Goal: Task Accomplishment & Management: Use online tool/utility

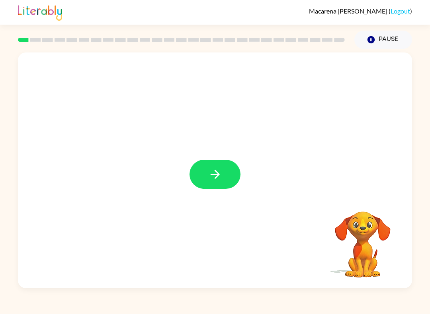
click at [216, 182] on button "button" at bounding box center [214, 174] width 51 height 29
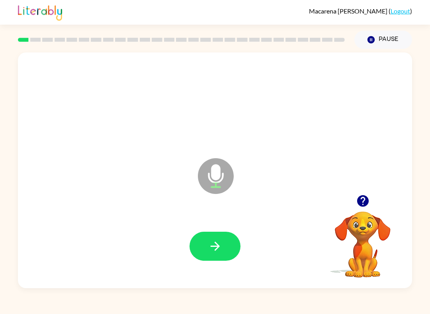
click at [224, 253] on button "button" at bounding box center [214, 246] width 51 height 29
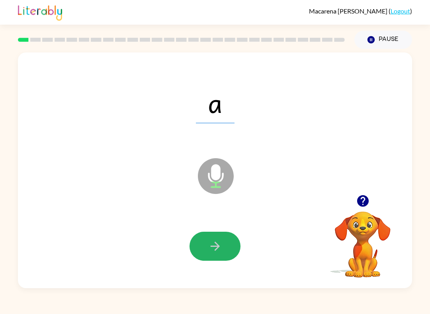
click at [215, 242] on icon "button" at bounding box center [215, 246] width 14 height 14
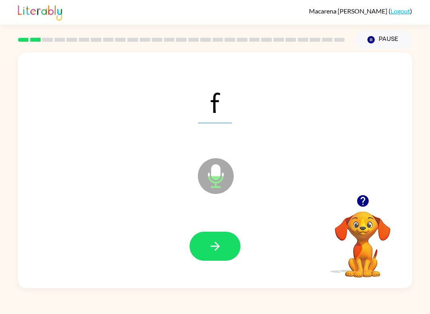
click at [224, 244] on button "button" at bounding box center [214, 246] width 51 height 29
click at [228, 260] on button "button" at bounding box center [214, 246] width 51 height 29
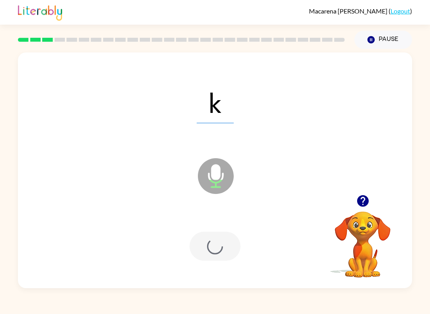
click at [228, 260] on div at bounding box center [214, 246] width 51 height 29
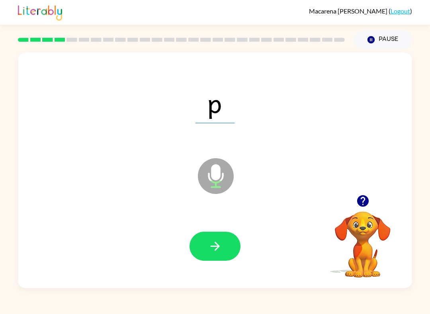
click at [225, 247] on button "button" at bounding box center [214, 246] width 51 height 29
click at [206, 238] on button "button" at bounding box center [214, 246] width 51 height 29
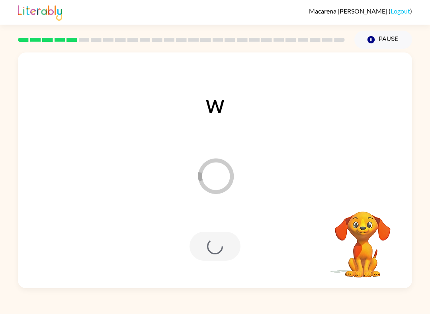
click at [391, 29] on div "Pause Pause" at bounding box center [382, 40] width 67 height 28
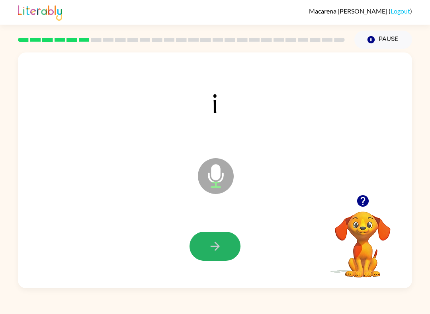
click at [219, 247] on icon "button" at bounding box center [214, 246] width 9 height 9
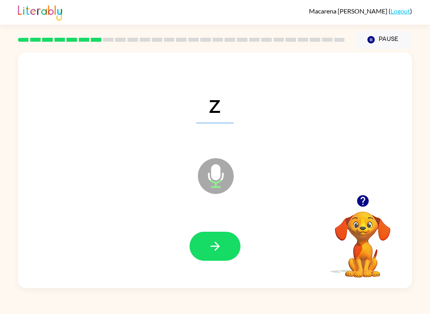
click at [219, 256] on button "button" at bounding box center [214, 246] width 51 height 29
click at [208, 251] on icon "button" at bounding box center [215, 246] width 14 height 14
click at [381, 39] on button "Pause Pause" at bounding box center [383, 40] width 58 height 18
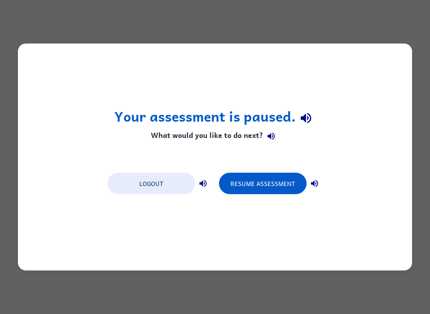
click at [269, 185] on button "Resume Assessment" at bounding box center [263, 183] width 88 height 21
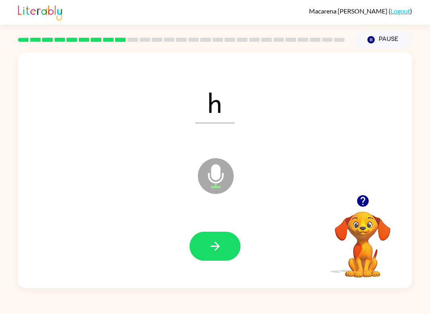
click at [199, 249] on button "button" at bounding box center [214, 246] width 51 height 29
click at [204, 250] on button "button" at bounding box center [214, 246] width 51 height 29
click at [220, 251] on icon "button" at bounding box center [215, 246] width 14 height 14
click at [206, 233] on button "button" at bounding box center [214, 246] width 51 height 29
click at [218, 253] on icon "button" at bounding box center [215, 246] width 14 height 14
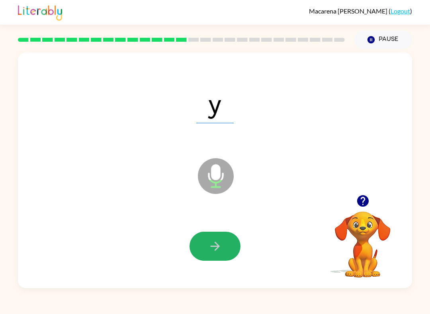
click at [204, 248] on button "button" at bounding box center [214, 246] width 51 height 29
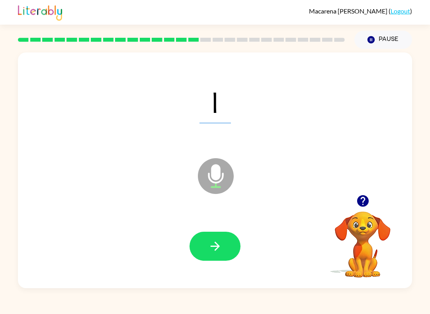
click at [222, 253] on button "button" at bounding box center [214, 246] width 51 height 29
click at [224, 253] on button "button" at bounding box center [214, 246] width 51 height 29
click at [203, 241] on button "button" at bounding box center [214, 246] width 51 height 29
click at [208, 246] on icon "button" at bounding box center [215, 246] width 14 height 14
click at [223, 242] on button "button" at bounding box center [214, 246] width 51 height 29
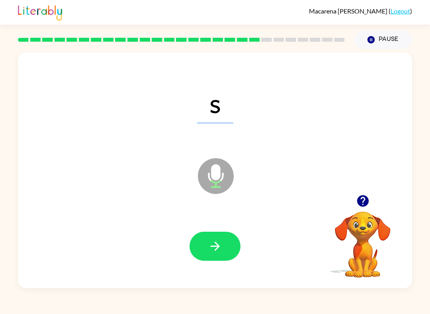
click at [213, 246] on icon "button" at bounding box center [215, 246] width 14 height 14
click at [212, 253] on icon "button" at bounding box center [215, 246] width 14 height 14
click at [214, 243] on icon "button" at bounding box center [215, 246] width 14 height 14
click at [212, 248] on icon "button" at bounding box center [215, 246] width 14 height 14
click at [218, 246] on icon "button" at bounding box center [214, 246] width 9 height 9
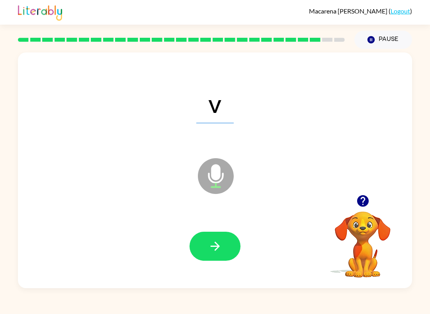
click at [212, 245] on icon "button" at bounding box center [215, 246] width 14 height 14
click at [206, 249] on button "button" at bounding box center [214, 246] width 51 height 29
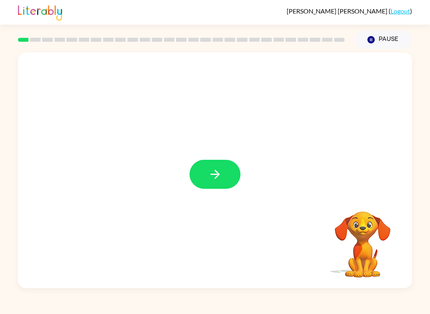
click at [224, 171] on button "button" at bounding box center [214, 174] width 51 height 29
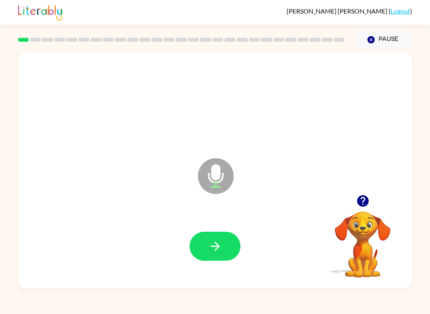
click at [232, 242] on button "button" at bounding box center [214, 246] width 51 height 29
click at [221, 243] on icon "button" at bounding box center [215, 246] width 14 height 14
click at [211, 244] on icon "button" at bounding box center [215, 246] width 14 height 14
click at [216, 250] on icon "button" at bounding box center [214, 246] width 9 height 9
click at [211, 245] on icon "button" at bounding box center [215, 246] width 14 height 14
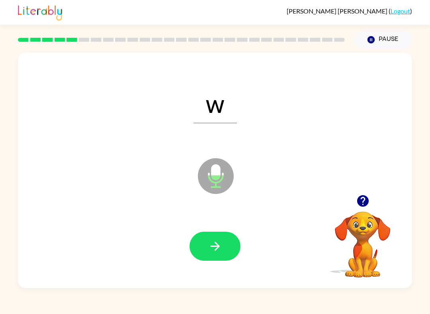
click at [210, 241] on icon "button" at bounding box center [215, 246] width 14 height 14
click at [206, 258] on button "button" at bounding box center [214, 246] width 51 height 29
click at [221, 249] on icon "button" at bounding box center [215, 246] width 14 height 14
click at [220, 237] on button "button" at bounding box center [214, 246] width 51 height 29
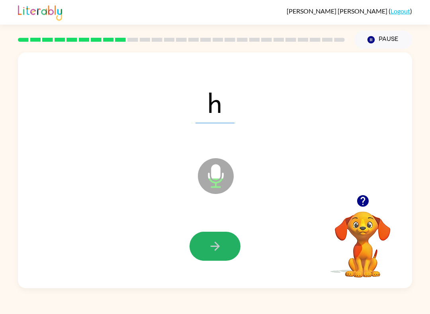
click at [218, 247] on icon "button" at bounding box center [214, 246] width 9 height 9
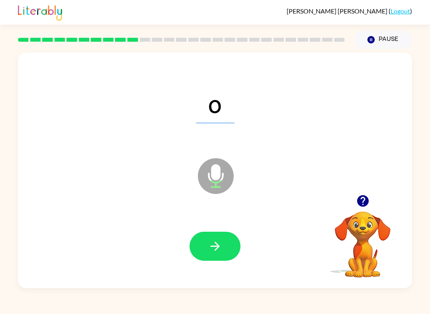
click at [202, 239] on button "button" at bounding box center [214, 246] width 51 height 29
click at [211, 244] on icon "button" at bounding box center [215, 246] width 14 height 14
click at [214, 237] on button "button" at bounding box center [214, 246] width 51 height 29
click at [207, 240] on button "button" at bounding box center [214, 246] width 51 height 29
click at [208, 240] on icon "button" at bounding box center [215, 246] width 14 height 14
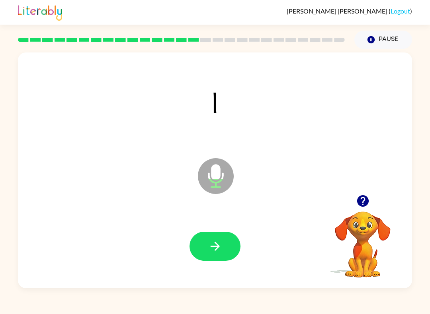
click at [212, 248] on icon "button" at bounding box center [215, 246] width 14 height 14
click at [211, 235] on button "button" at bounding box center [214, 246] width 51 height 29
click at [216, 237] on button "button" at bounding box center [214, 246] width 51 height 29
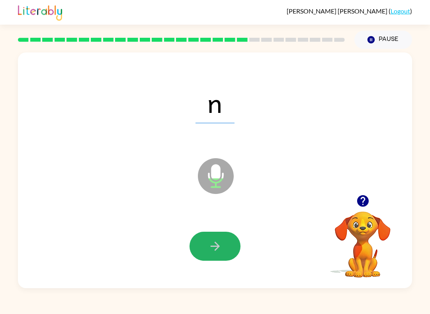
click at [203, 242] on button "button" at bounding box center [214, 246] width 51 height 29
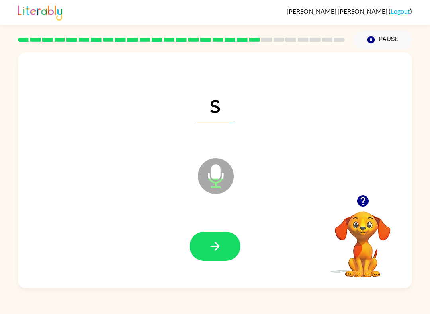
click at [208, 236] on button "button" at bounding box center [214, 246] width 51 height 29
click at [214, 252] on icon "button" at bounding box center [215, 246] width 14 height 14
click at [208, 239] on button "button" at bounding box center [214, 246] width 51 height 29
click at [217, 249] on icon "button" at bounding box center [214, 246] width 9 height 9
click at [198, 235] on button "button" at bounding box center [214, 246] width 51 height 29
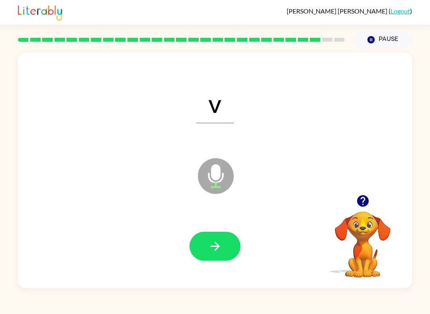
click at [214, 245] on icon "button" at bounding box center [215, 246] width 14 height 14
click at [218, 245] on icon "button" at bounding box center [215, 246] width 14 height 14
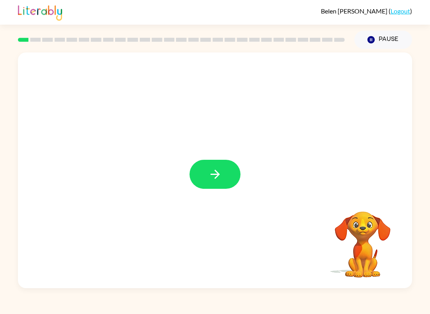
click at [226, 169] on button "button" at bounding box center [214, 174] width 51 height 29
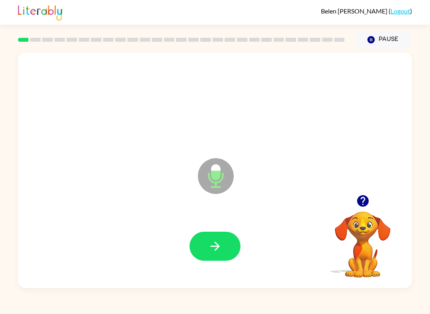
click at [221, 247] on icon "button" at bounding box center [215, 246] width 14 height 14
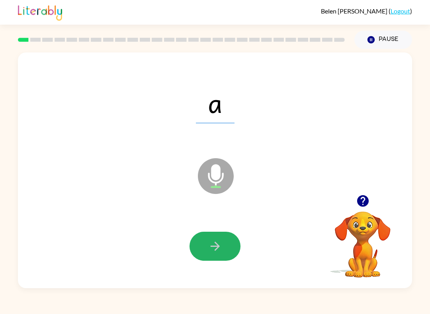
click at [224, 245] on button "button" at bounding box center [214, 246] width 51 height 29
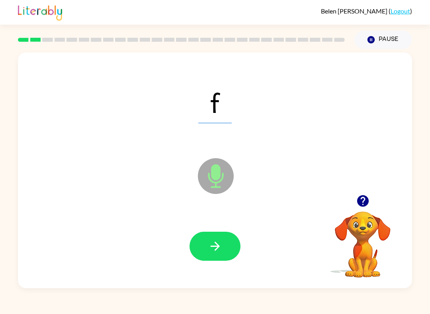
click at [221, 246] on icon "button" at bounding box center [215, 246] width 14 height 14
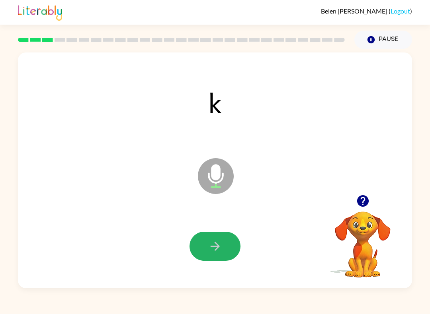
click at [217, 253] on icon "button" at bounding box center [215, 246] width 14 height 14
click at [220, 254] on button "button" at bounding box center [214, 246] width 51 height 29
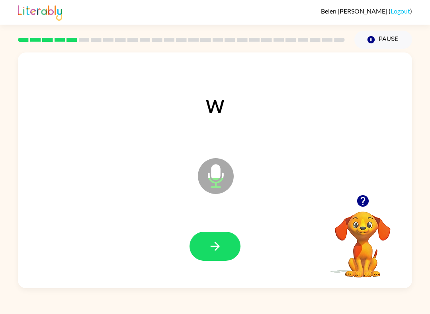
click at [221, 257] on button "button" at bounding box center [214, 246] width 51 height 29
click at [234, 265] on div at bounding box center [215, 246] width 378 height 68
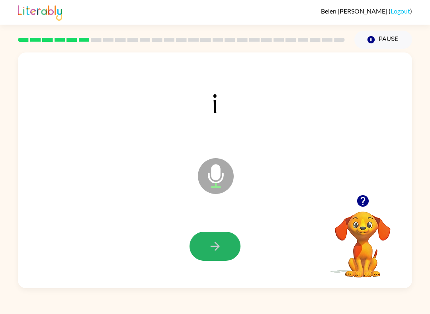
click at [197, 247] on button "button" at bounding box center [214, 246] width 51 height 29
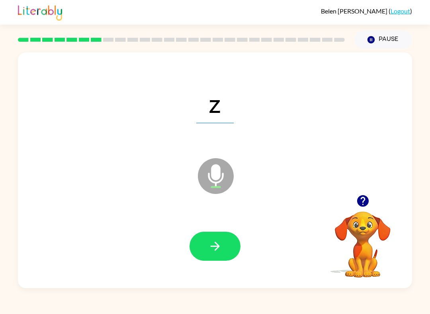
click at [218, 255] on button "button" at bounding box center [214, 246] width 51 height 29
click at [208, 236] on button "button" at bounding box center [214, 246] width 51 height 29
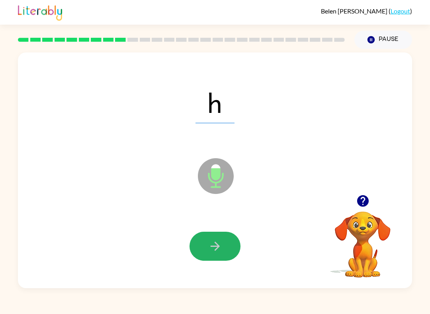
click at [207, 252] on button "button" at bounding box center [214, 246] width 51 height 29
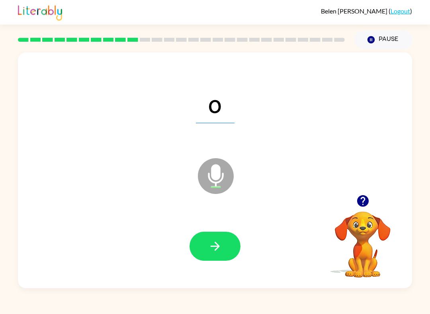
click at [212, 247] on icon "button" at bounding box center [214, 246] width 9 height 9
click at [208, 251] on icon "button" at bounding box center [215, 246] width 14 height 14
click at [229, 249] on button "button" at bounding box center [214, 246] width 51 height 29
click at [221, 247] on icon "button" at bounding box center [215, 246] width 14 height 14
click at [220, 245] on icon "button" at bounding box center [215, 246] width 14 height 14
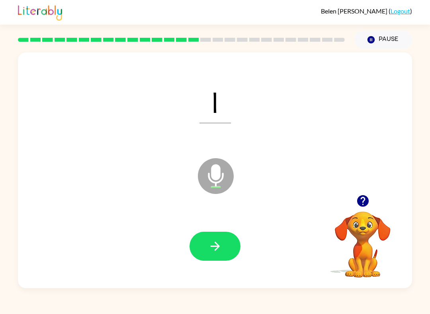
click at [209, 243] on icon "button" at bounding box center [215, 246] width 14 height 14
click at [185, 249] on div at bounding box center [215, 246] width 378 height 68
click at [201, 217] on div at bounding box center [215, 246] width 378 height 68
click at [200, 216] on div at bounding box center [215, 246] width 378 height 68
click at [205, 241] on button "button" at bounding box center [214, 246] width 51 height 29
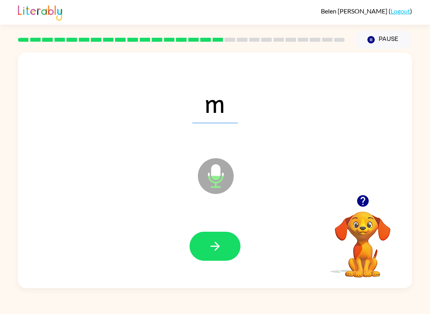
click at [214, 251] on icon "button" at bounding box center [215, 246] width 14 height 14
click at [222, 250] on button "button" at bounding box center [214, 246] width 51 height 29
click at [219, 251] on icon "button" at bounding box center [215, 246] width 14 height 14
click at [209, 257] on button "button" at bounding box center [214, 246] width 51 height 29
click at [212, 253] on icon "button" at bounding box center [215, 246] width 14 height 14
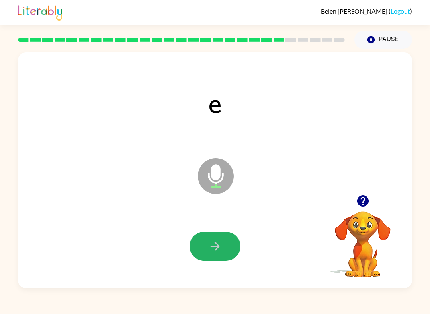
click at [220, 255] on button "button" at bounding box center [214, 246] width 51 height 29
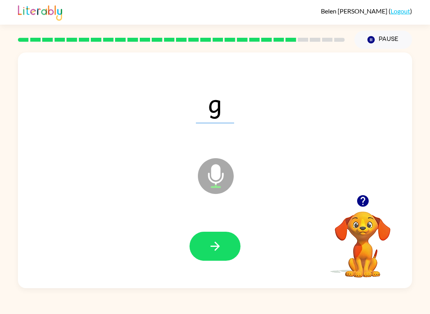
click at [224, 252] on button "button" at bounding box center [214, 246] width 51 height 29
click at [199, 251] on button "button" at bounding box center [214, 246] width 51 height 29
click at [207, 250] on button "button" at bounding box center [214, 246] width 51 height 29
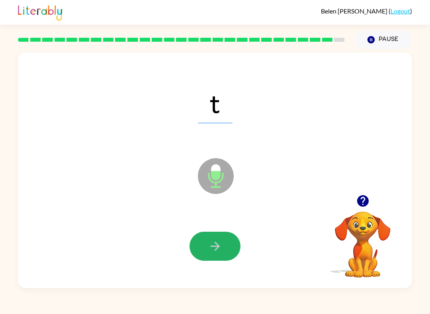
click at [222, 250] on icon "button" at bounding box center [215, 246] width 14 height 14
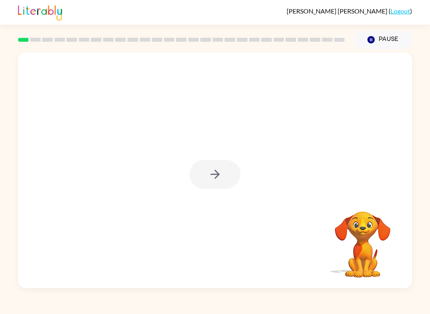
click at [229, 174] on div at bounding box center [214, 174] width 51 height 29
click at [219, 169] on div at bounding box center [214, 174] width 51 height 29
click at [220, 172] on icon "button" at bounding box center [215, 174] width 14 height 14
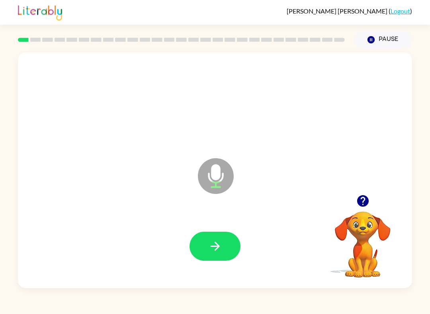
click at [230, 255] on button "button" at bounding box center [214, 246] width 51 height 29
click at [200, 240] on button "button" at bounding box center [214, 246] width 51 height 29
click at [227, 254] on button "button" at bounding box center [214, 246] width 51 height 29
click at [211, 243] on icon "button" at bounding box center [215, 246] width 14 height 14
click at [218, 261] on button "button" at bounding box center [214, 246] width 51 height 29
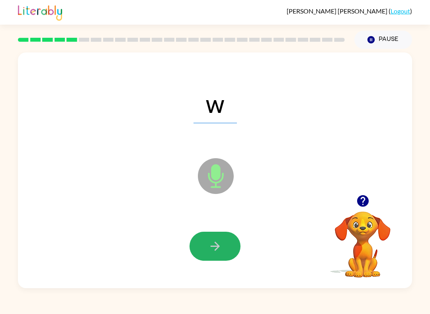
click at [222, 249] on button "button" at bounding box center [214, 246] width 51 height 29
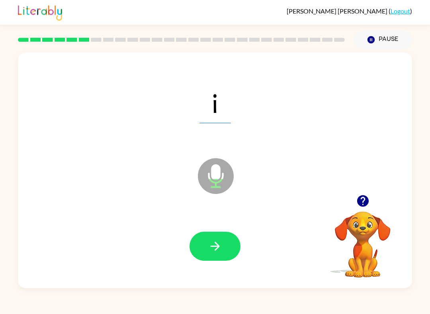
click at [225, 238] on button "button" at bounding box center [214, 246] width 51 height 29
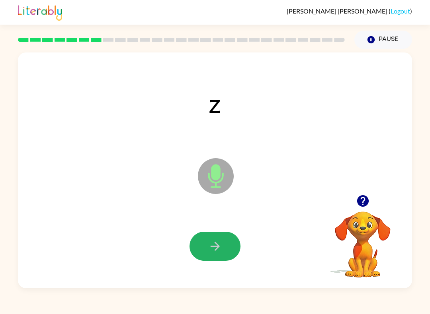
click at [214, 251] on icon "button" at bounding box center [215, 246] width 14 height 14
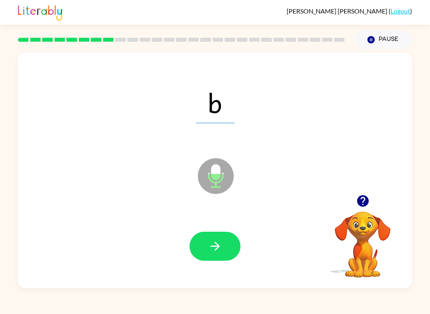
click at [226, 247] on button "button" at bounding box center [214, 246] width 51 height 29
click at [222, 246] on icon "button" at bounding box center [215, 246] width 14 height 14
click at [223, 250] on button "button" at bounding box center [214, 246] width 51 height 29
click at [212, 249] on icon "button" at bounding box center [215, 246] width 14 height 14
click at [222, 257] on button "button" at bounding box center [214, 246] width 51 height 29
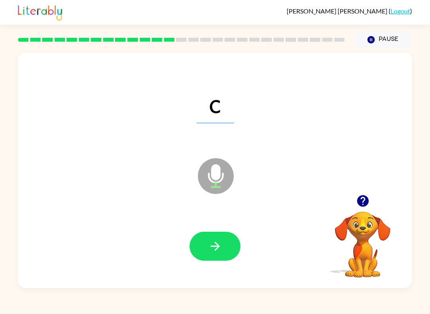
click at [210, 245] on icon "button" at bounding box center [215, 246] width 14 height 14
click at [214, 243] on icon "button" at bounding box center [215, 246] width 14 height 14
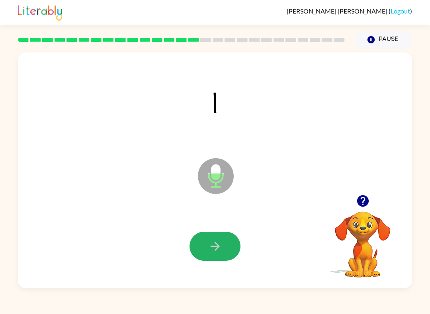
click at [228, 244] on button "button" at bounding box center [214, 246] width 51 height 29
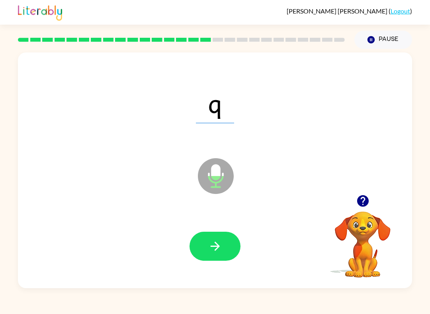
click at [218, 248] on icon "button" at bounding box center [214, 246] width 9 height 9
click at [226, 255] on button "button" at bounding box center [214, 246] width 51 height 29
click at [223, 251] on button "button" at bounding box center [214, 246] width 51 height 29
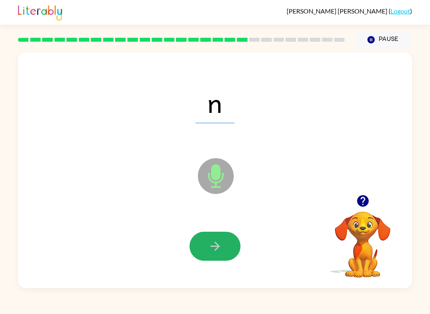
click at [215, 245] on icon "button" at bounding box center [215, 246] width 14 height 14
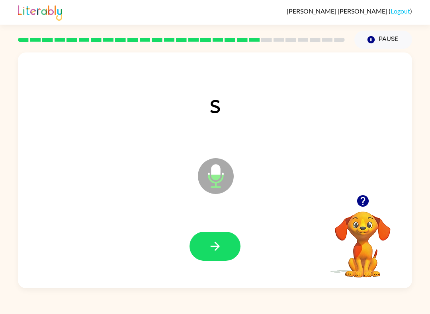
click at [218, 259] on button "button" at bounding box center [214, 246] width 51 height 29
click at [220, 251] on icon "button" at bounding box center [215, 246] width 14 height 14
click at [222, 248] on button "button" at bounding box center [214, 246] width 51 height 29
click at [216, 244] on icon "button" at bounding box center [214, 246] width 9 height 9
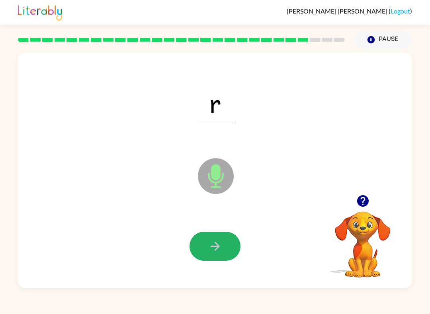
click at [218, 257] on button "button" at bounding box center [214, 246] width 51 height 29
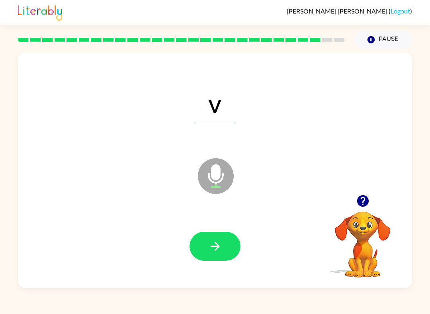
click at [222, 243] on button "button" at bounding box center [214, 246] width 51 height 29
click at [224, 245] on button "button" at bounding box center [214, 246] width 51 height 29
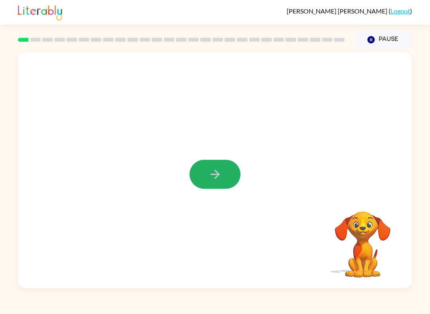
click at [201, 175] on button "button" at bounding box center [214, 174] width 51 height 29
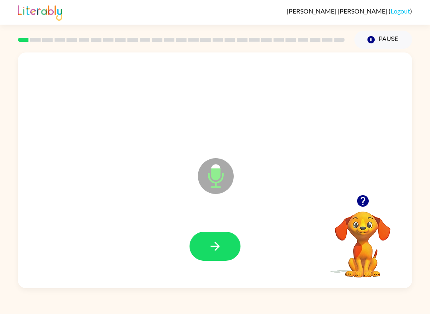
click at [210, 242] on icon "button" at bounding box center [215, 246] width 14 height 14
click at [213, 248] on icon "button" at bounding box center [215, 246] width 14 height 14
click at [212, 248] on icon "button" at bounding box center [215, 246] width 14 height 14
click at [217, 254] on button "button" at bounding box center [214, 246] width 51 height 29
click at [211, 246] on icon "button" at bounding box center [215, 246] width 14 height 14
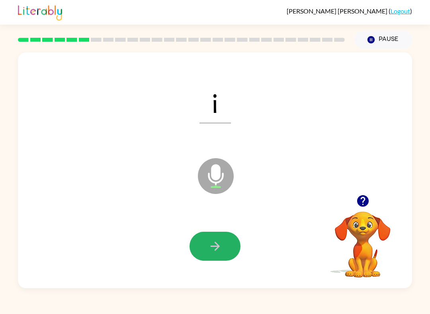
click at [216, 254] on button "button" at bounding box center [214, 246] width 51 height 29
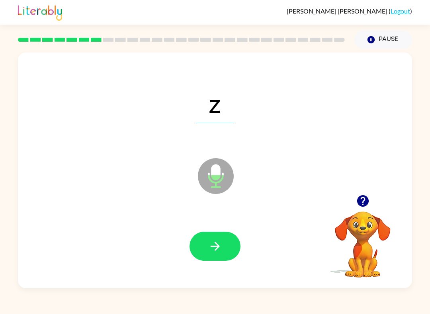
click at [200, 260] on button "button" at bounding box center [214, 246] width 51 height 29
click at [206, 242] on button "button" at bounding box center [214, 246] width 51 height 29
click at [212, 250] on icon "button" at bounding box center [215, 246] width 14 height 14
click at [217, 249] on icon "button" at bounding box center [214, 246] width 9 height 9
click at [214, 250] on icon "button" at bounding box center [215, 246] width 14 height 14
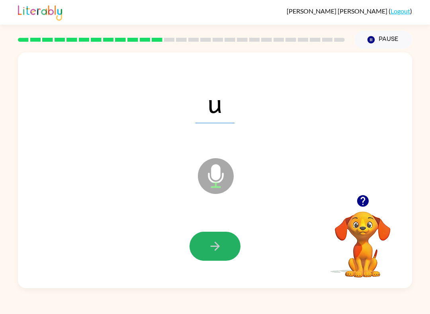
click at [201, 249] on button "button" at bounding box center [214, 246] width 51 height 29
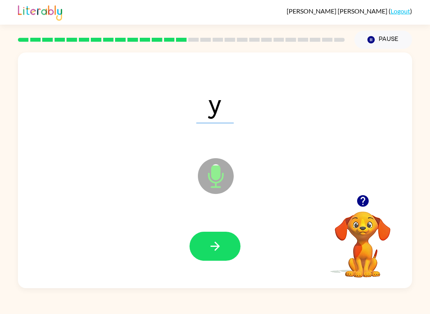
click at [232, 234] on button "button" at bounding box center [214, 246] width 51 height 29
click at [219, 260] on button "button" at bounding box center [214, 246] width 51 height 29
click at [210, 242] on icon "button" at bounding box center [215, 246] width 14 height 14
click at [197, 251] on button "button" at bounding box center [214, 246] width 51 height 29
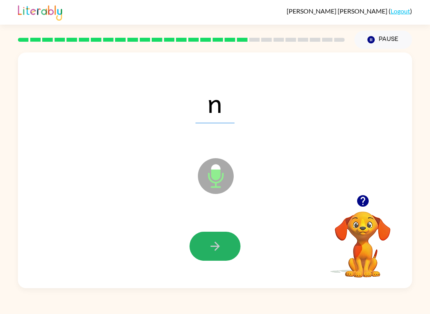
click at [209, 243] on icon "button" at bounding box center [215, 246] width 14 height 14
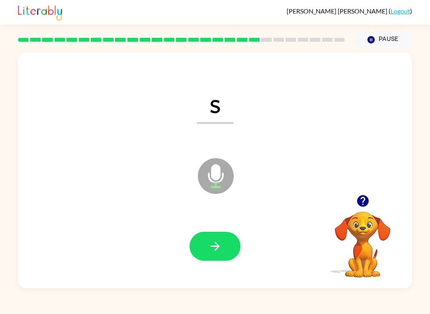
click at [213, 255] on button "button" at bounding box center [214, 246] width 51 height 29
click at [207, 245] on button "button" at bounding box center [214, 246] width 51 height 29
click at [212, 257] on button "button" at bounding box center [214, 246] width 51 height 29
click at [214, 247] on icon "button" at bounding box center [214, 246] width 9 height 9
click at [214, 257] on button "button" at bounding box center [214, 246] width 51 height 29
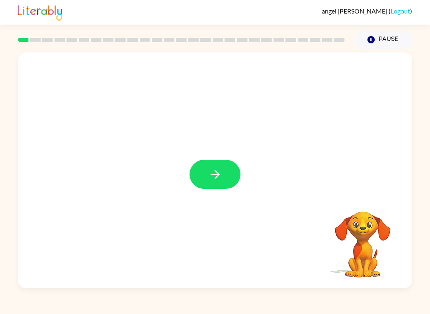
click at [216, 178] on icon "button" at bounding box center [214, 174] width 9 height 9
click at [397, 37] on button "Pause Pause" at bounding box center [383, 40] width 58 height 18
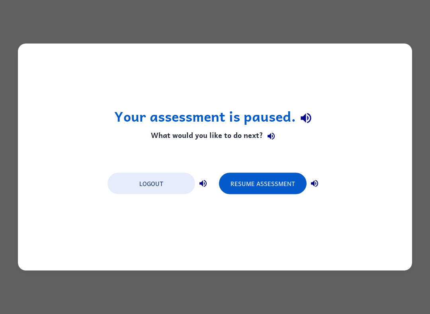
click at [262, 184] on button "Resume Assessment" at bounding box center [263, 183] width 88 height 21
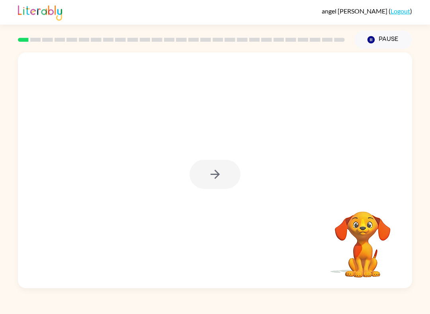
click at [234, 172] on div at bounding box center [214, 174] width 51 height 29
click at [226, 171] on button "button" at bounding box center [214, 174] width 51 height 29
click at [226, 171] on div at bounding box center [196, 155] width 340 height 31
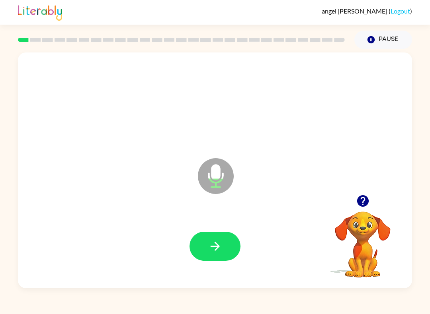
click at [208, 230] on div at bounding box center [215, 246] width 378 height 68
click at [221, 250] on icon "button" at bounding box center [215, 246] width 14 height 14
click at [214, 253] on icon "button" at bounding box center [215, 246] width 14 height 14
click at [223, 250] on button "button" at bounding box center [214, 246] width 51 height 29
click at [214, 247] on icon "button" at bounding box center [214, 246] width 9 height 9
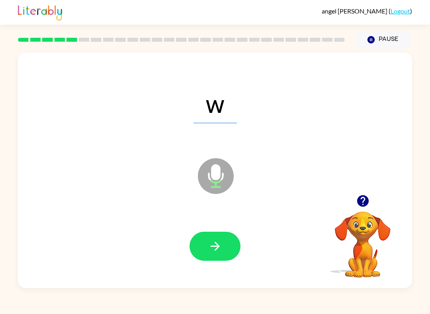
click at [226, 247] on button "button" at bounding box center [214, 246] width 51 height 29
click at [212, 255] on button "button" at bounding box center [214, 246] width 51 height 29
click at [208, 238] on button "button" at bounding box center [214, 246] width 51 height 29
click at [213, 242] on icon "button" at bounding box center [215, 246] width 14 height 14
click at [223, 234] on button "button" at bounding box center [214, 246] width 51 height 29
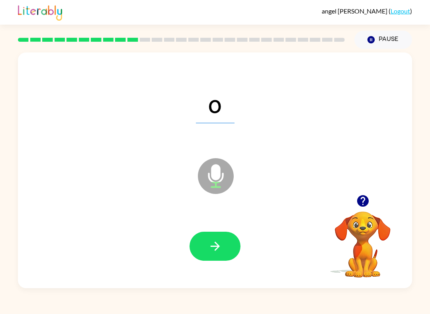
click at [214, 241] on icon "button" at bounding box center [215, 246] width 14 height 14
click at [210, 249] on icon "button" at bounding box center [215, 246] width 14 height 14
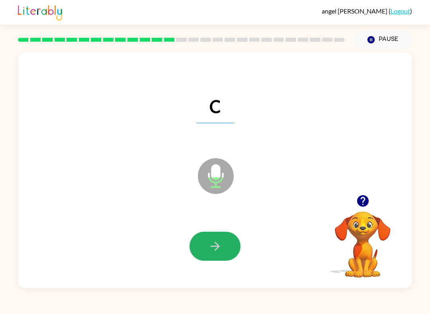
click at [216, 247] on icon "button" at bounding box center [214, 246] width 9 height 9
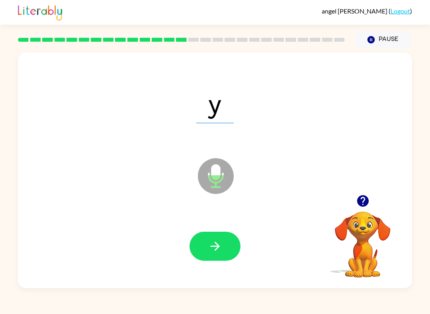
click at [221, 251] on icon "button" at bounding box center [215, 246] width 14 height 14
click at [215, 242] on icon "button" at bounding box center [215, 246] width 14 height 14
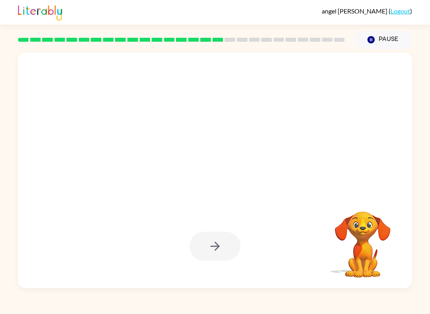
click at [387, 40] on button "Pause Pause" at bounding box center [383, 40] width 58 height 18
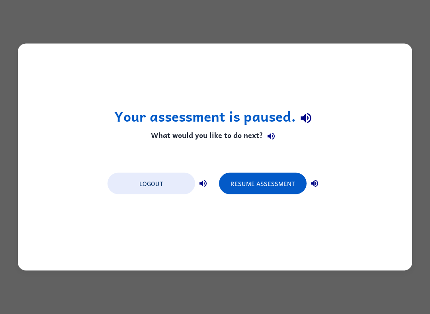
click at [264, 182] on button "Resume Assessment" at bounding box center [263, 183] width 88 height 21
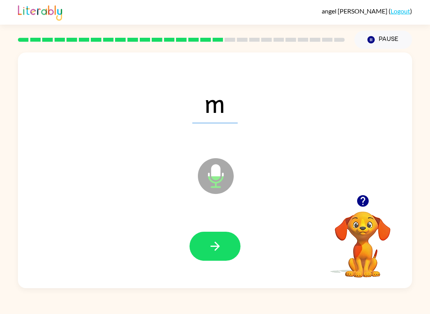
click at [221, 238] on button "button" at bounding box center [214, 246] width 51 height 29
click at [215, 244] on icon "button" at bounding box center [214, 246] width 9 height 9
click at [221, 242] on icon "button" at bounding box center [215, 246] width 14 height 14
click at [203, 227] on div at bounding box center [215, 246] width 378 height 68
click at [214, 241] on icon "button" at bounding box center [215, 246] width 14 height 14
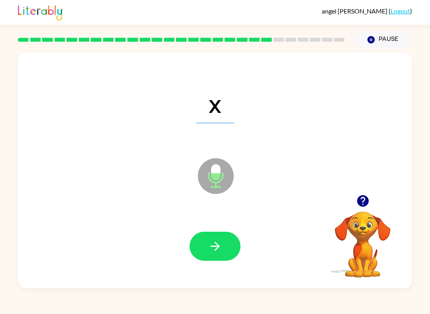
click at [207, 241] on button "button" at bounding box center [214, 246] width 51 height 29
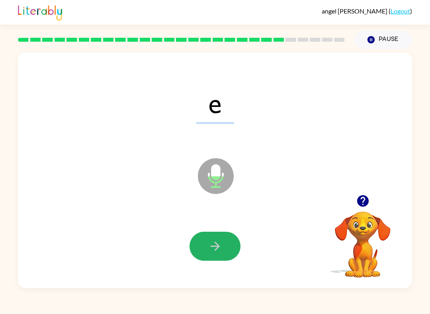
click at [219, 243] on icon "button" at bounding box center [215, 246] width 14 height 14
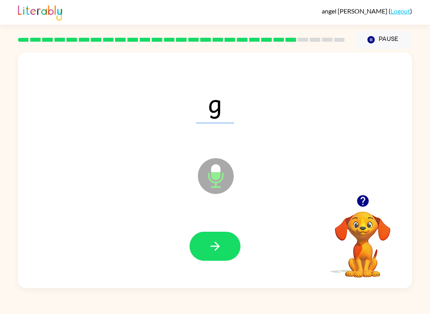
click at [206, 243] on button "button" at bounding box center [214, 246] width 51 height 29
click at [216, 247] on icon "button" at bounding box center [214, 246] width 9 height 9
click at [217, 239] on button "button" at bounding box center [214, 246] width 51 height 29
click at [211, 229] on div at bounding box center [215, 246] width 378 height 68
click at [209, 244] on icon "button" at bounding box center [215, 246] width 14 height 14
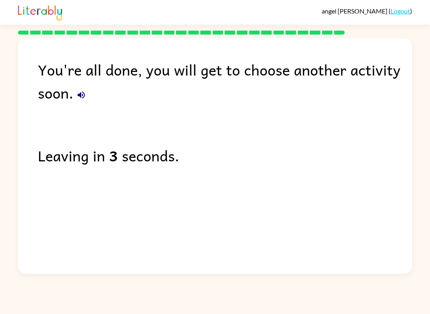
click at [398, 4] on div "angel Gomez-Garza ( Logout )" at bounding box center [215, 12] width 394 height 25
click at [400, 14] on link "Logout" at bounding box center [399, 11] width 19 height 8
